Goal: Task Accomplishment & Management: Complete application form

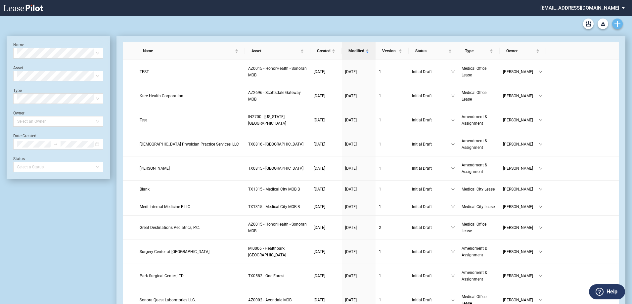
click at [618, 27] on link "Create new document" at bounding box center [617, 24] width 11 height 11
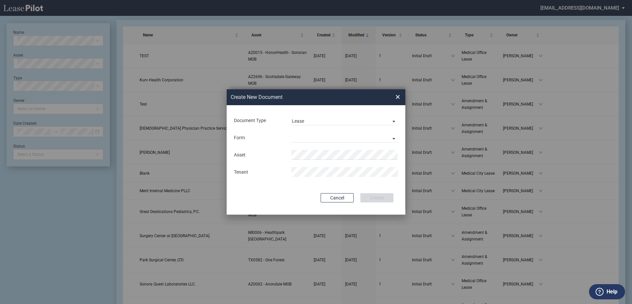
click at [393, 106] on div "Document Type Lease Lease Amendment Deal Type Office Deal Type Office Form Medi…" at bounding box center [316, 160] width 179 height 110
click at [380, 118] on md-select-value "Lease" at bounding box center [344, 120] width 107 height 10
click at [356, 139] on md-option "Amendment" at bounding box center [345, 137] width 117 height 16
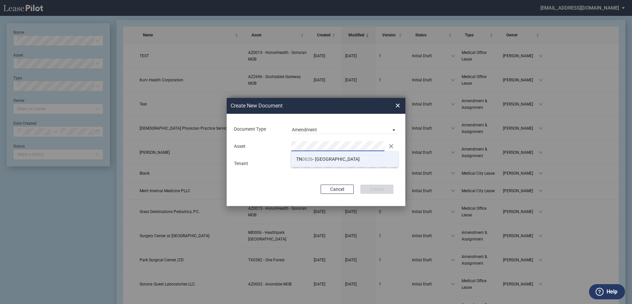
click at [316, 161] on span "TN 0626 - 2201 Medical Plaza" at bounding box center [328, 159] width 64 height 5
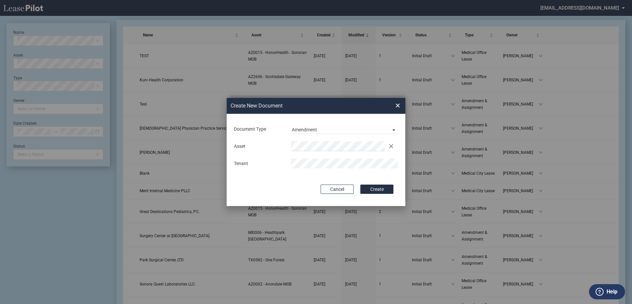
click at [304, 191] on div "Cancel Create" at bounding box center [316, 189] width 155 height 9
click at [371, 189] on button "Create" at bounding box center [376, 189] width 33 height 9
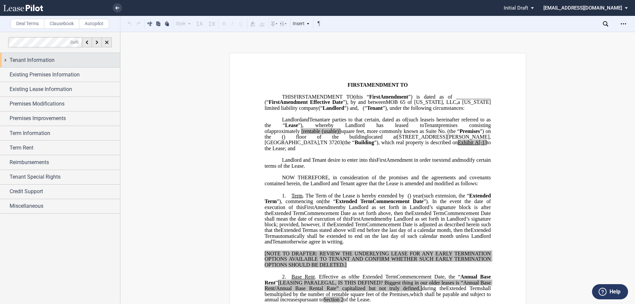
click at [85, 61] on div "Tenant Information" at bounding box center [65, 60] width 111 height 8
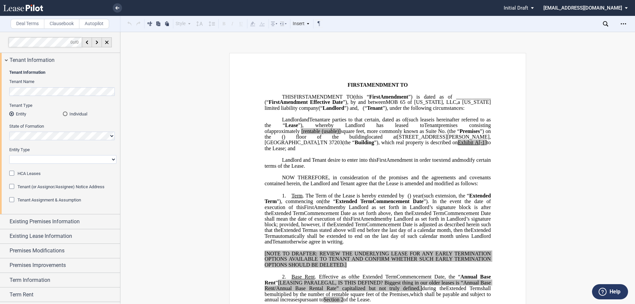
click at [42, 163] on select "Corporation Limited Liability Company General Partnership Limited Partnership O…" at bounding box center [62, 159] width 107 height 9
select select "Other"
click at [9, 155] on select "Corporation Limited Liability Company General Partnership Limited Partnership O…" at bounding box center [62, 159] width 107 height 9
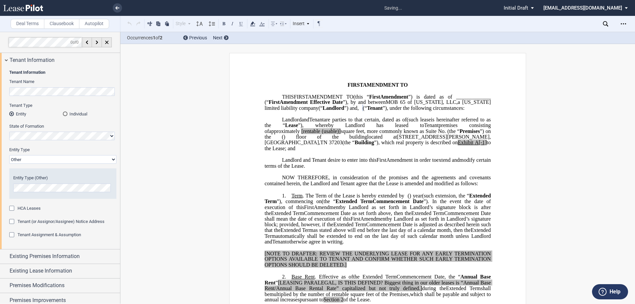
click at [399, 169] on p "Landlord and Tenant desire to enter into this ﻿ ﻿ First Amendment in order to e…" at bounding box center [378, 163] width 226 height 12
drag, startPoint x: 354, startPoint y: 114, endPoint x: 380, endPoint y: 113, distance: 25.8
click at [363, 111] on span "﻿ ﻿ ﻿ ﻿ ﻿ ﻿" at bounding box center [361, 108] width 4 height 6
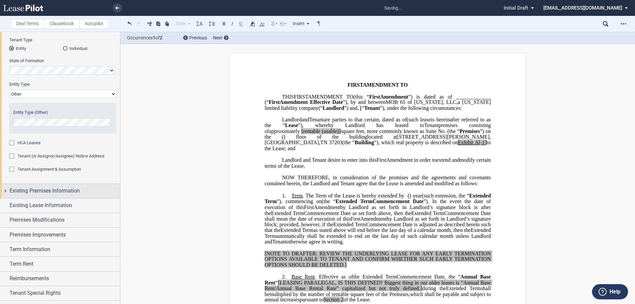
scroll to position [66, 0]
click at [23, 188] on span "Existing Premises Information" at bounding box center [45, 190] width 70 height 8
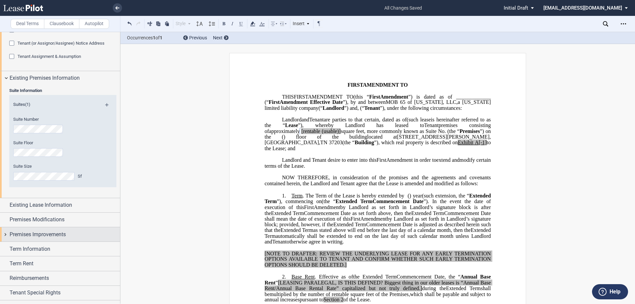
scroll to position [199, 0]
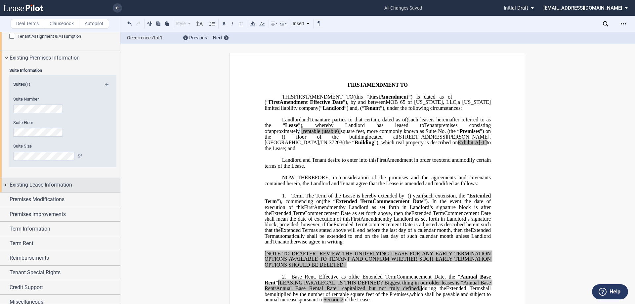
click at [41, 191] on div "Existing Lease Information" at bounding box center [60, 185] width 120 height 14
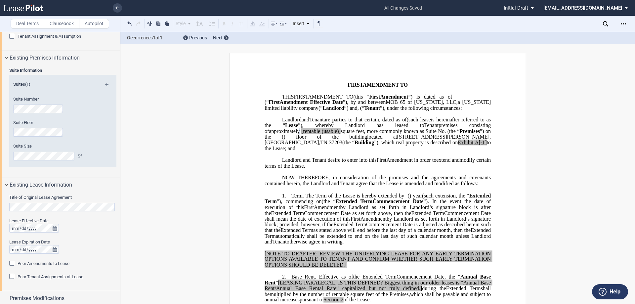
click at [0, 210] on html ".bocls-1{fill:#26354a;fill-rule:evenodd} Loading... × all changes saved Pending…" at bounding box center [317, 152] width 635 height 304
drag, startPoint x: 346, startPoint y: 140, endPoint x: 333, endPoint y: 137, distance: 13.4
click at [460, 134] on span "Premises" at bounding box center [470, 131] width 20 height 6
click at [407, 122] on span "(such lease" at bounding box center [419, 119] width 24 height 6
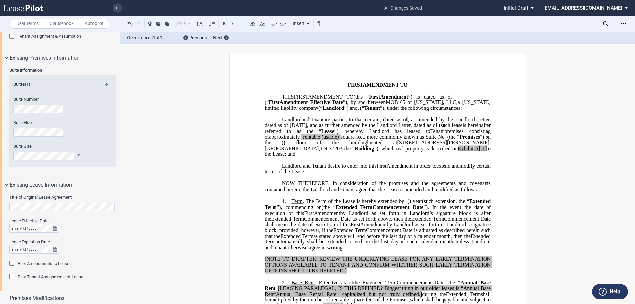
drag, startPoint x: 351, startPoint y: 143, endPoint x: 362, endPoint y: 136, distance: 13.2
click at [354, 140] on span "premises consisting of" at bounding box center [379, 134] width 228 height 12
click at [370, 128] on span ", as amended by the Landlord Letter, dated as of [DATE], and as further amended…" at bounding box center [379, 122] width 228 height 12
click at [367, 128] on span ", as amended by the Landlord Letter, dated as of [DATE], and as further amended…" at bounding box center [379, 122] width 228 height 12
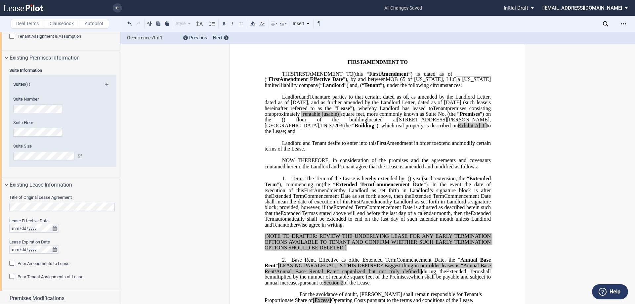
scroll to position [33, 0]
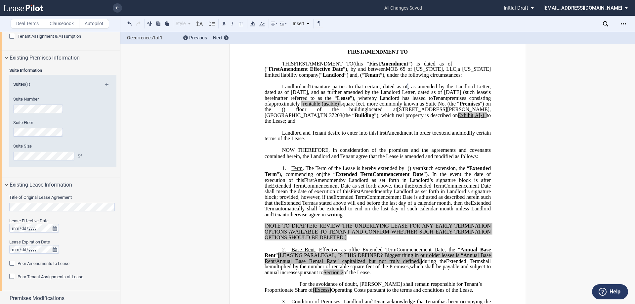
drag, startPoint x: 278, startPoint y: 115, endPoint x: 297, endPoint y: 106, distance: 21.2
click at [301, 107] on span "[rentable" at bounding box center [310, 104] width 19 height 6
drag, startPoint x: 314, startPoint y: 115, endPoint x: 296, endPoint y: 114, distance: 17.9
click at [320, 107] on span "(usable)]" at bounding box center [329, 104] width 19 height 6
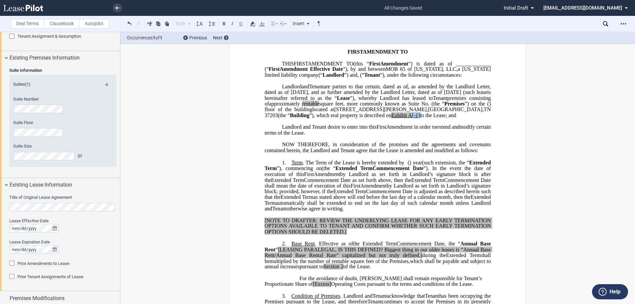
drag, startPoint x: 345, startPoint y: 128, endPoint x: 337, endPoint y: 128, distance: 7.9
click at [337, 118] on span "located at [STREET_ADDRESS][PERSON_NAME] (the “ Building ”), which real propert…" at bounding box center [379, 113] width 228 height 12
drag, startPoint x: 380, startPoint y: 139, endPoint x: 377, endPoint y: 140, distance: 3.3
click at [381, 130] on span "First" at bounding box center [382, 127] width 10 height 6
click at [408, 118] on span "A" at bounding box center [410, 116] width 4 height 6
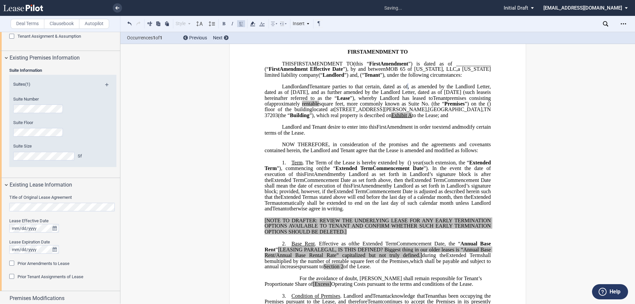
click at [364, 124] on p "﻿" at bounding box center [378, 121] width 226 height 6
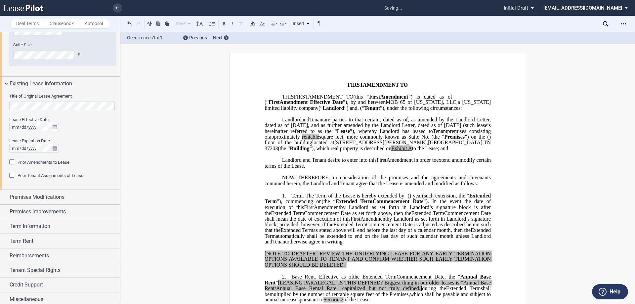
scroll to position [303, 0]
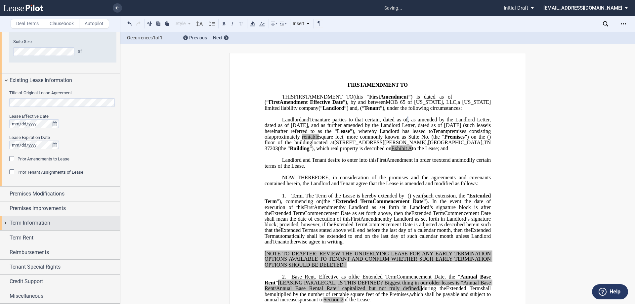
click at [42, 223] on span "Term Information" at bounding box center [30, 223] width 41 height 8
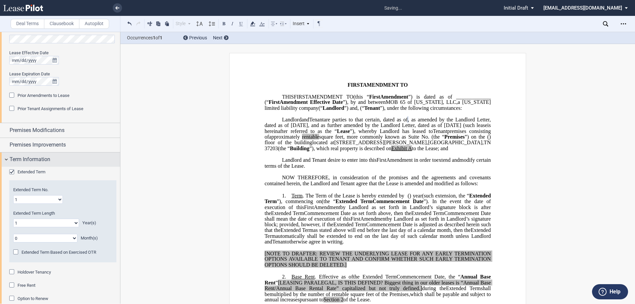
click at [30, 169] on span "Extended Term" at bounding box center [32, 171] width 28 height 5
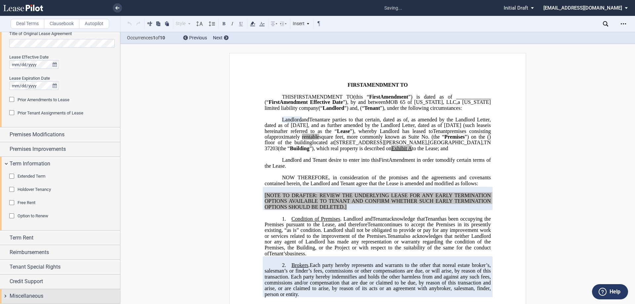
click at [27, 299] on span "Miscellaneous" at bounding box center [27, 296] width 34 height 8
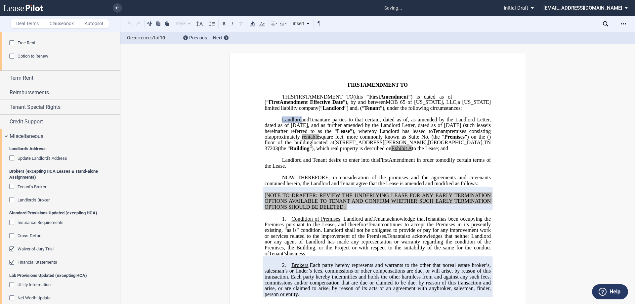
scroll to position [629, 0]
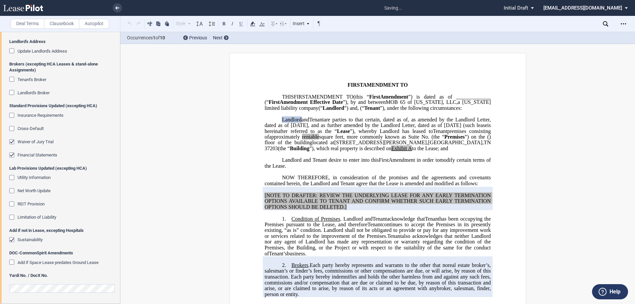
click at [34, 158] on div "Financial Statements" at bounding box center [38, 155] width 40 height 6
click at [39, 143] on span "Waiver of Jury Trial" at bounding box center [36, 141] width 36 height 5
click at [27, 240] on span "Sustainability" at bounding box center [30, 239] width 25 height 5
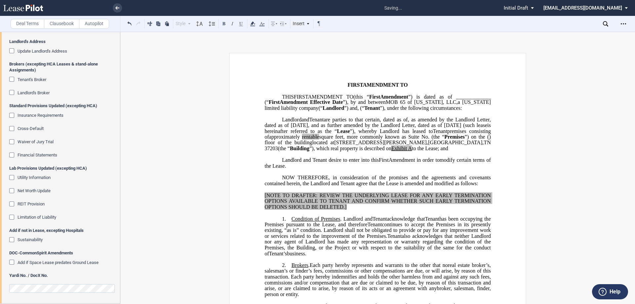
click at [54, 281] on div "Yardi No. / DocX No." at bounding box center [62, 286] width 107 height 27
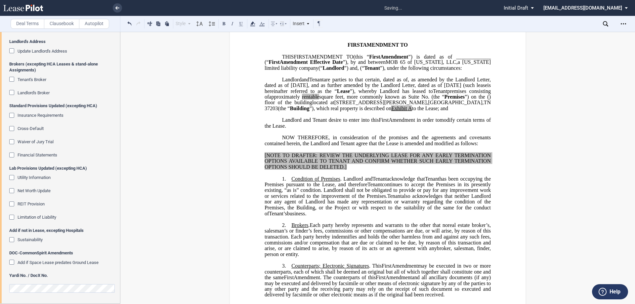
scroll to position [66, 0]
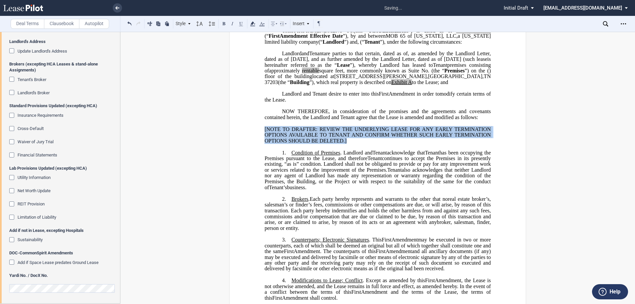
drag, startPoint x: 348, startPoint y: 154, endPoint x: 271, endPoint y: 134, distance: 79.9
click at [271, 134] on div "﻿ [NOTE TO DRAFTER: REVIEW THE UNDERLYING LEASE FOR ANY EARLY TERMINATION OPTIO…" at bounding box center [378, 132] width 226 height 23
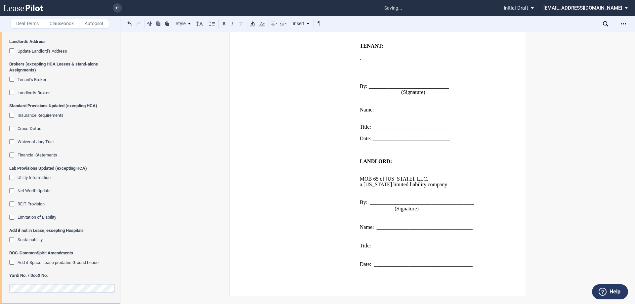
scroll to position [383, 0]
click at [625, 21] on icon "Open Lease options menu" at bounding box center [623, 23] width 5 height 5
click at [565, 38] on div "Download" at bounding box center [582, 35] width 93 height 9
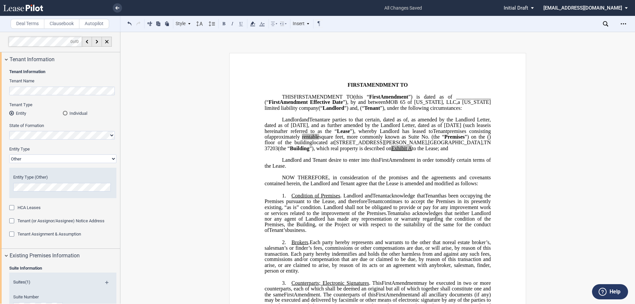
scroll to position [0, 0]
click at [55, 236] on span "Tenant Assignment & Assumption" at bounding box center [50, 234] width 64 height 5
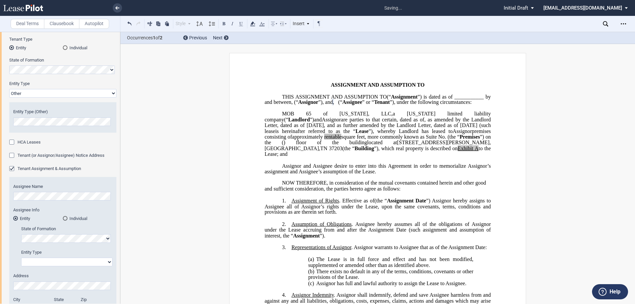
scroll to position [99, 0]
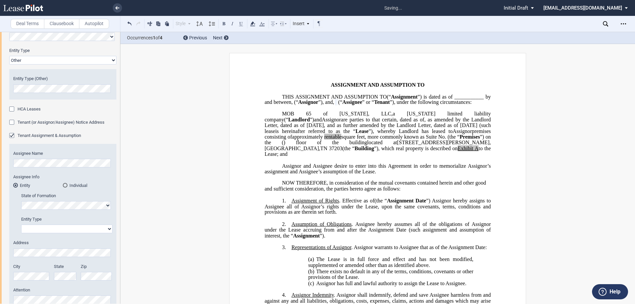
click at [51, 224] on div "Entity Type Corporation Limited Liability Company General Partnership Limited P…" at bounding box center [66, 224] width 91 height 17
drag, startPoint x: 54, startPoint y: 232, endPoint x: 54, endPoint y: 227, distance: 5.0
click at [54, 232] on select "Corporation Limited Liability Company General Partnership Limited Partnership O…" at bounding box center [66, 229] width 91 height 9
select select "limited liability company"
click at [21, 225] on select "Corporation Limited Liability Company General Partnership Limited Partnership O…" at bounding box center [66, 229] width 91 height 9
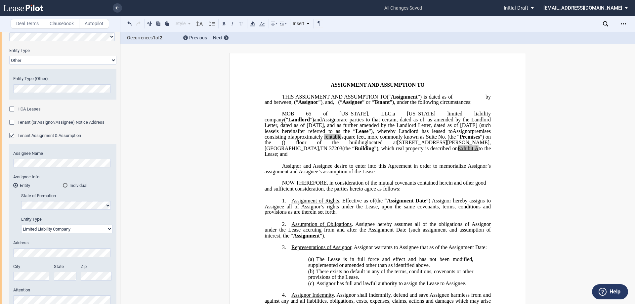
click at [35, 258] on div "Address City State Zip" at bounding box center [62, 263] width 99 height 47
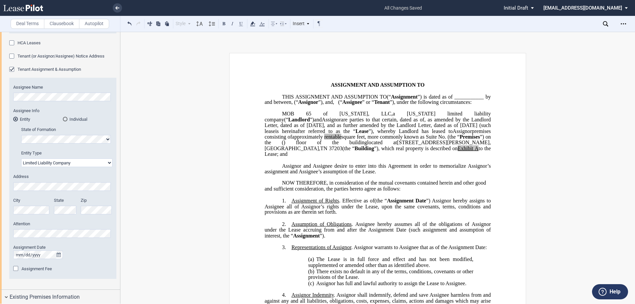
scroll to position [66, 0]
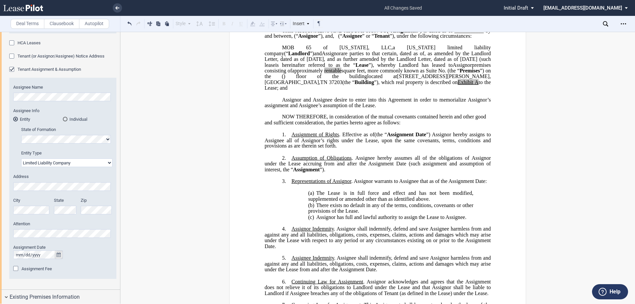
click at [58, 254] on icon "true" at bounding box center [59, 254] width 4 height 5
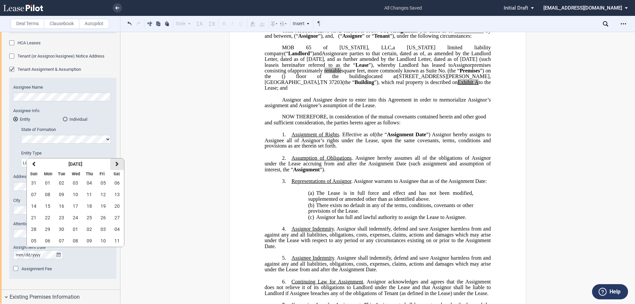
click at [114, 160] on button "next" at bounding box center [117, 164] width 14 height 12
click at [117, 163] on icon "button" at bounding box center [116, 163] width 3 height 5
click at [51, 184] on button "01" at bounding box center [48, 183] width 14 height 12
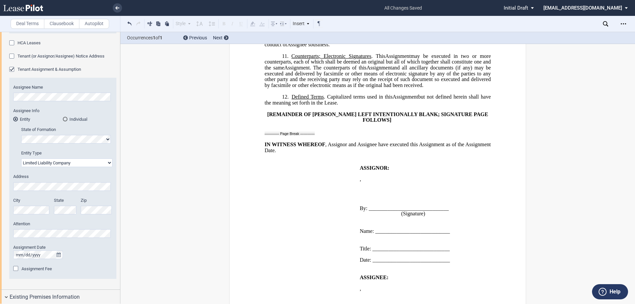
scroll to position [430, 0]
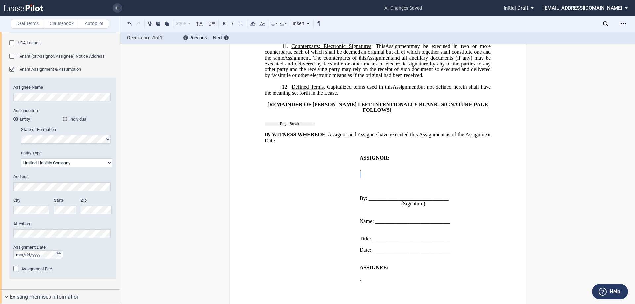
drag, startPoint x: 357, startPoint y: 182, endPoint x: 389, endPoint y: 182, distance: 32.1
click at [389, 182] on td "ASSIGNOR: ﻿ ﻿ , ﻿ ﻿ ﻿ ﻿ ﻿ ﻿ an individual By: ______________________________ (S…" at bounding box center [419, 207] width 124 height 104
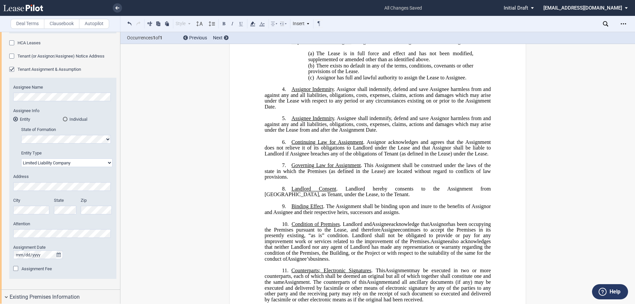
scroll to position [0, 0]
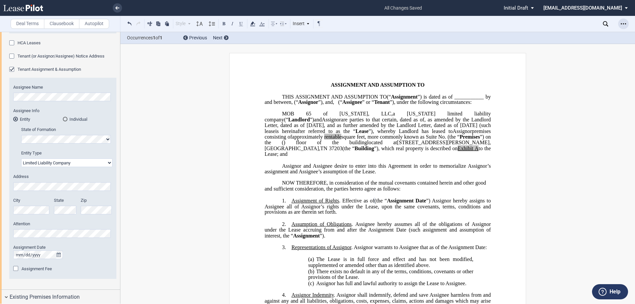
click at [619, 26] on div "Open Lease options menu" at bounding box center [623, 24] width 11 height 11
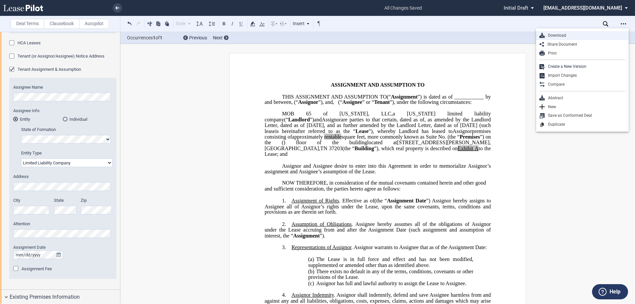
click at [572, 36] on div "Download" at bounding box center [585, 36] width 81 height 6
